Goal: Navigation & Orientation: Find specific page/section

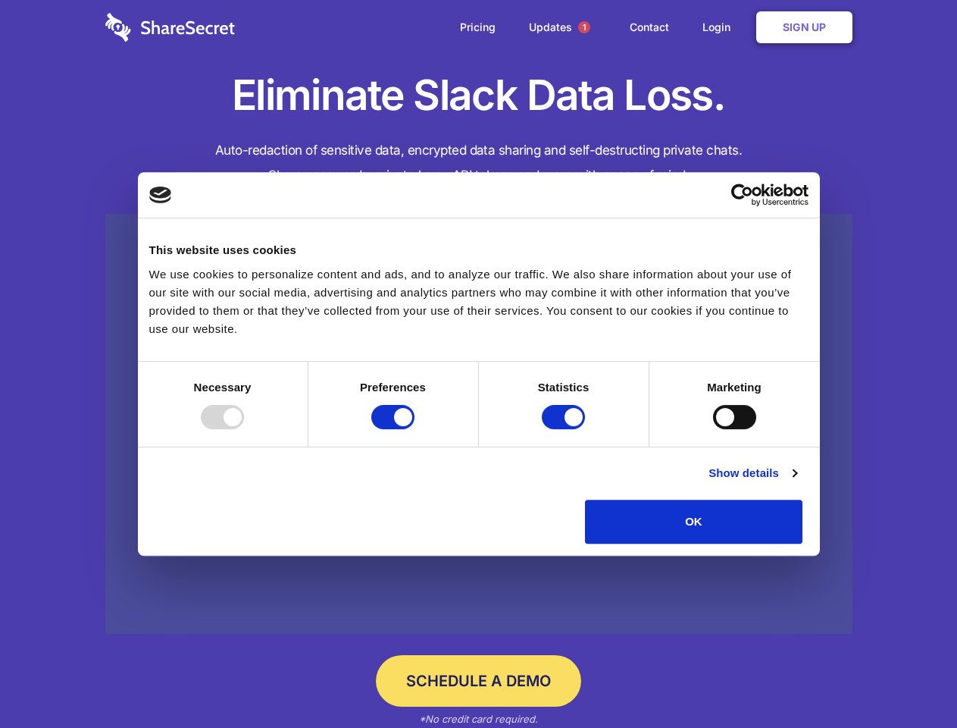
click at [244, 429] on div at bounding box center [222, 417] width 43 height 24
click at [415, 429] on input "Preferences" at bounding box center [392, 417] width 43 height 24
checkbox input "false"
click at [566, 429] on input "Statistics" at bounding box center [563, 417] width 43 height 24
checkbox input "false"
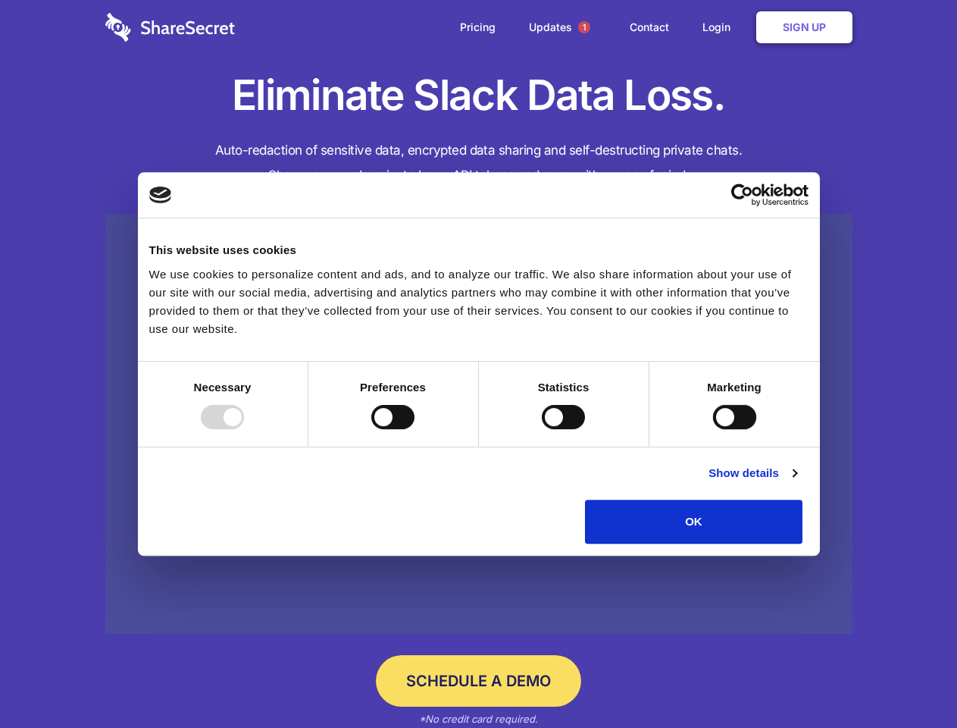
click at [713, 429] on input "Marketing" at bounding box center [734, 417] width 43 height 24
checkbox input "true"
click at [797, 482] on link "Show details" at bounding box center [753, 473] width 88 height 18
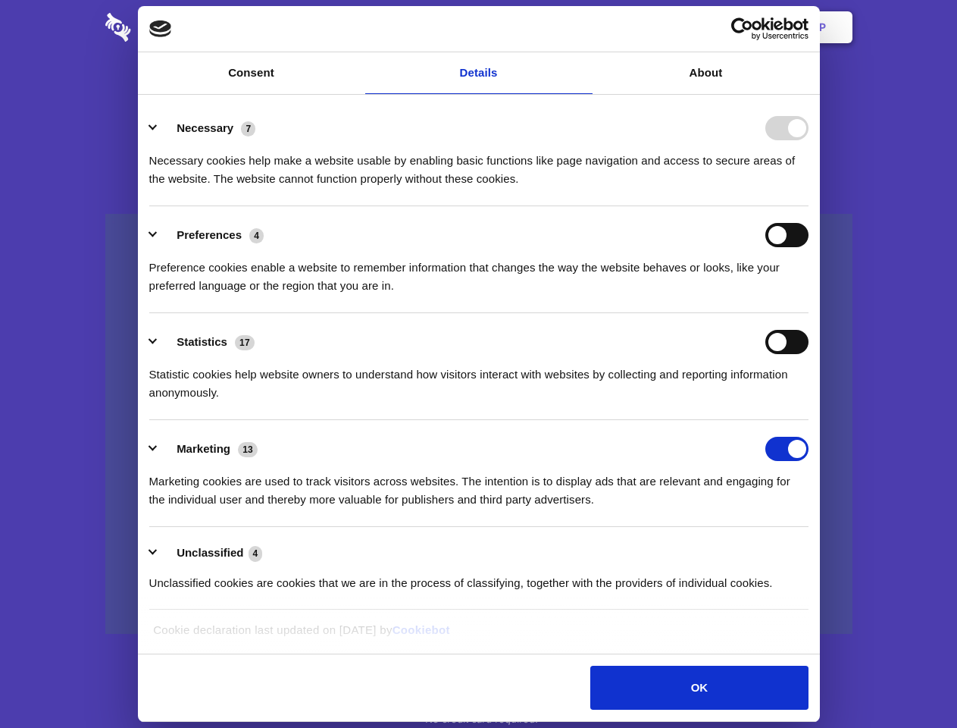
click at [809, 295] on div "Preferences 4 Preference cookies enable a website to remember information that …" at bounding box center [479, 259] width 660 height 72
click at [584, 27] on span "1" at bounding box center [584, 27] width 12 height 12
